Goal: Task Accomplishment & Management: Use online tool/utility

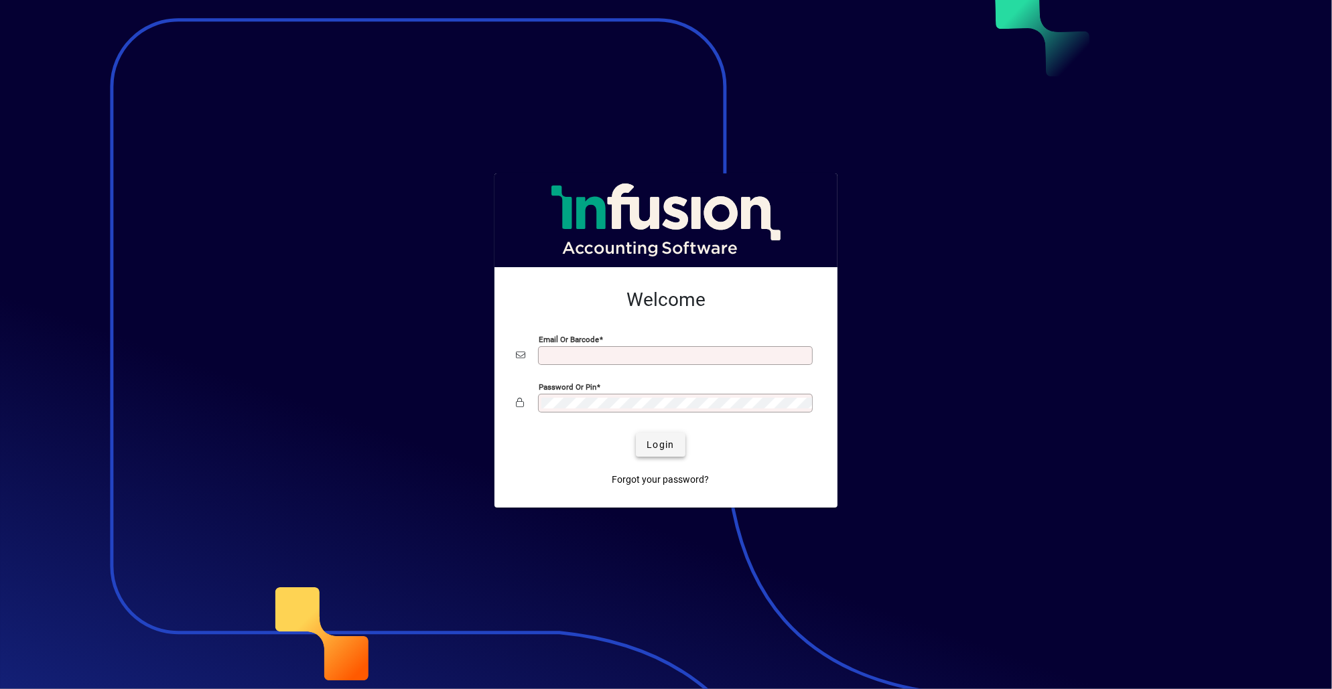
type input "**********"
click at [678, 441] on span "submit" at bounding box center [660, 445] width 49 height 32
